Goal: Task Accomplishment & Management: Manage account settings

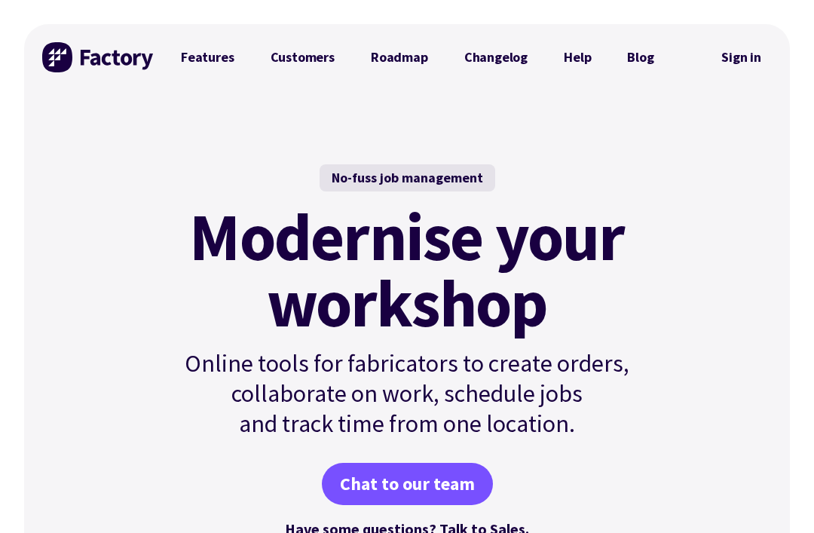
click at [751, 63] on link "Sign in" at bounding box center [741, 57] width 61 height 35
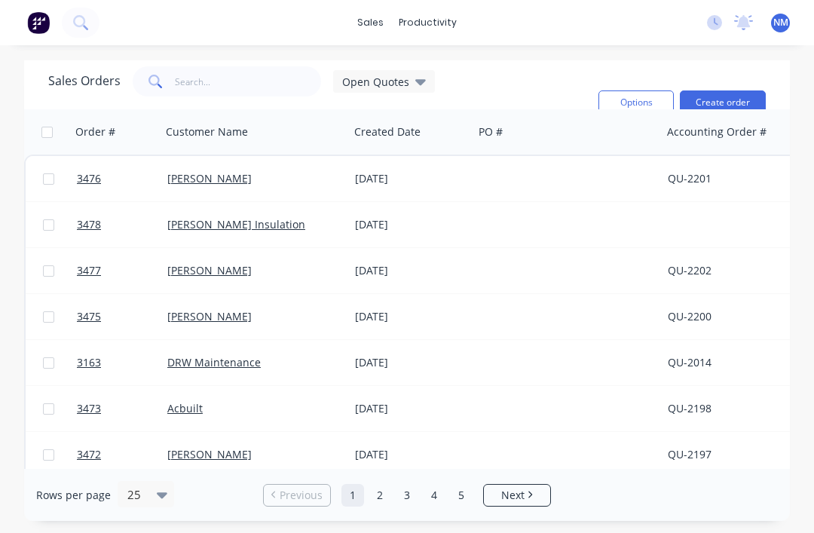
click at [779, 25] on span "NM" at bounding box center [780, 23] width 15 height 14
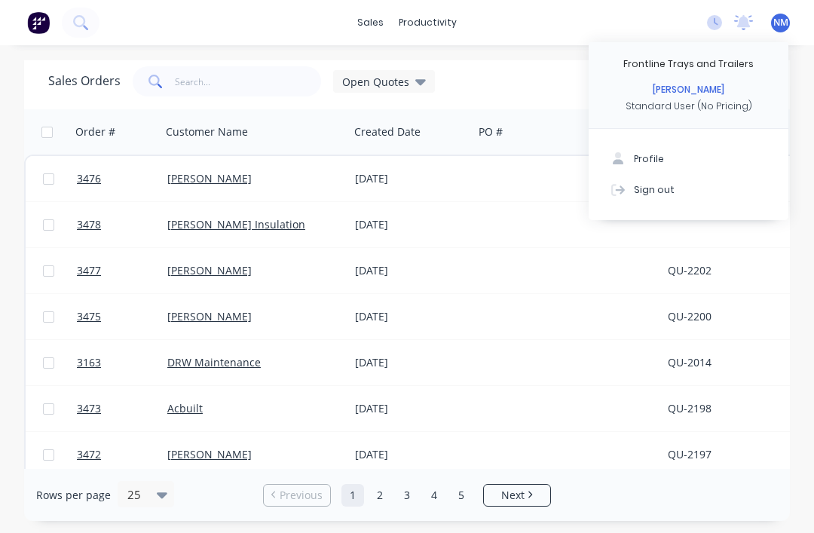
click at [666, 192] on div "Sign out" at bounding box center [654, 189] width 41 height 14
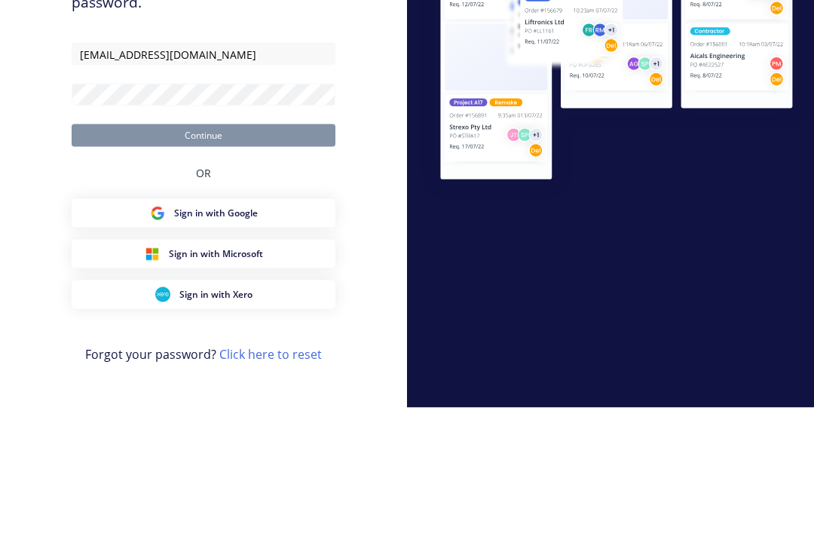
type input "[EMAIL_ADDRESS][DOMAIN_NAME]"
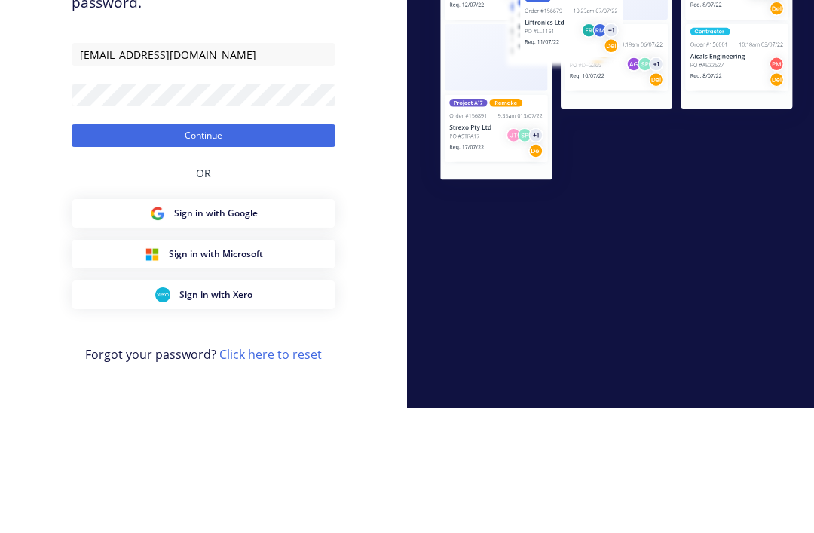
click at [103, 249] on button "Continue" at bounding box center [204, 260] width 264 height 23
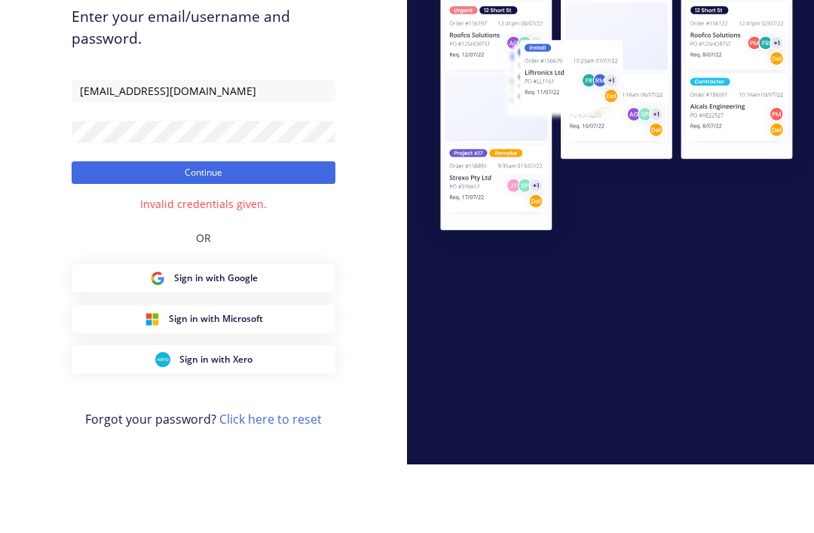
click at [104, 230] on button "Continue" at bounding box center [204, 241] width 264 height 23
